Goal: Register for event/course

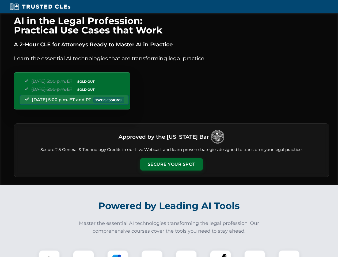
click at [171, 164] on button "Secure Your Spot" at bounding box center [171, 164] width 63 height 12
click at [49, 254] on img at bounding box center [50, 261] width 16 height 16
